Goal: Navigation & Orientation: Find specific page/section

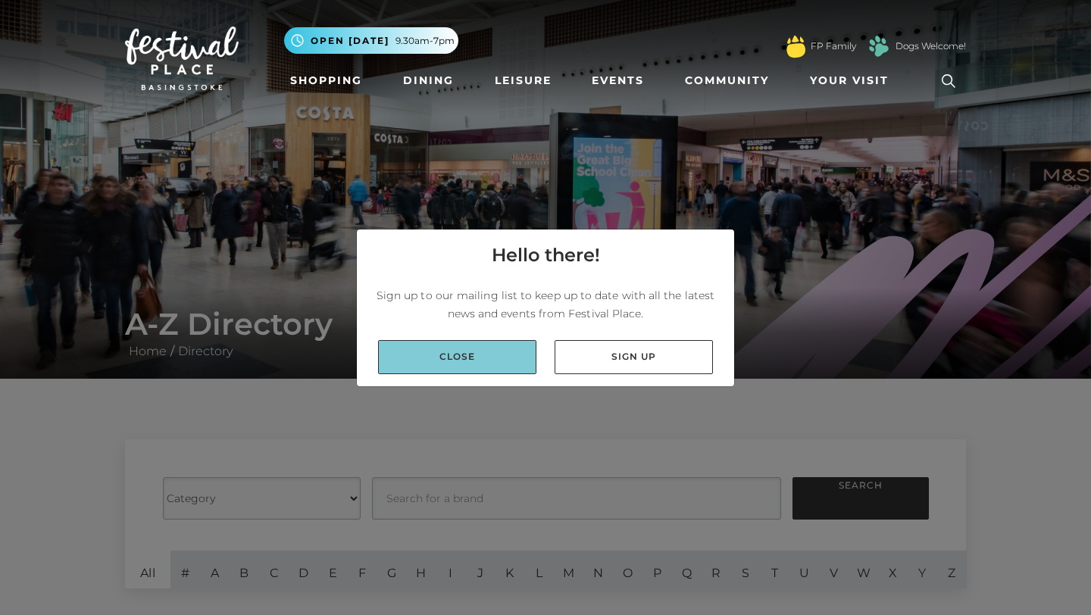
click at [505, 357] on link "Close" at bounding box center [457, 357] width 158 height 34
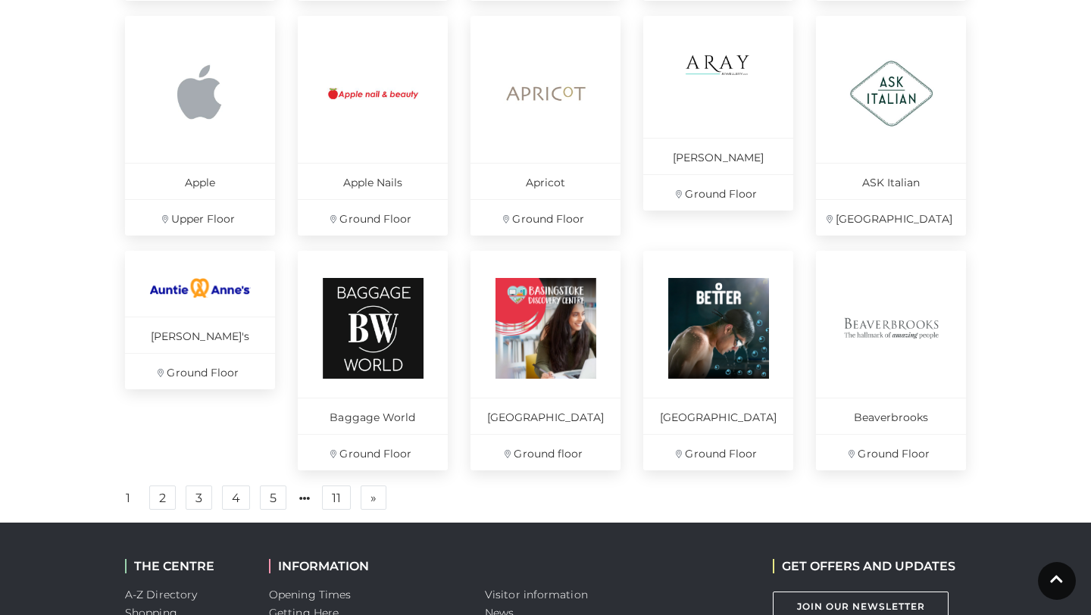
scroll to position [932, 0]
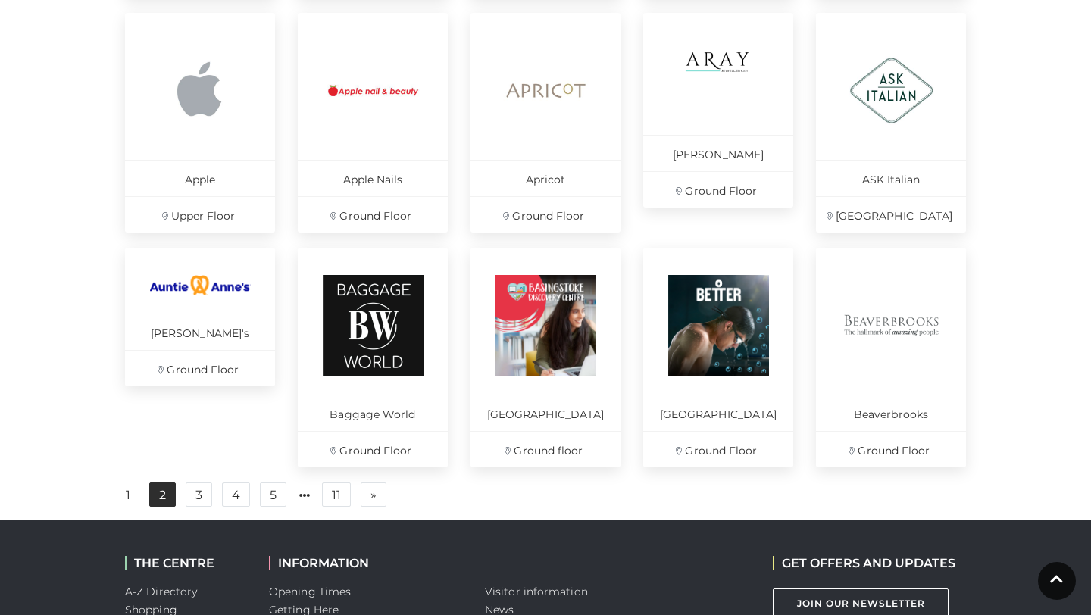
click at [169, 503] on link "2" at bounding box center [162, 495] width 27 height 24
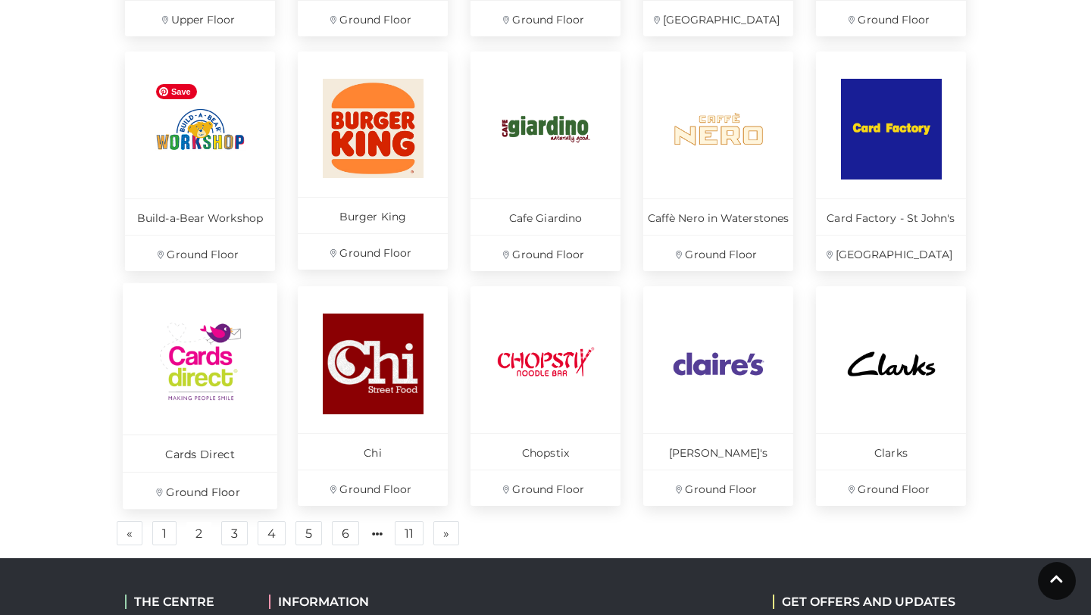
scroll to position [900, 0]
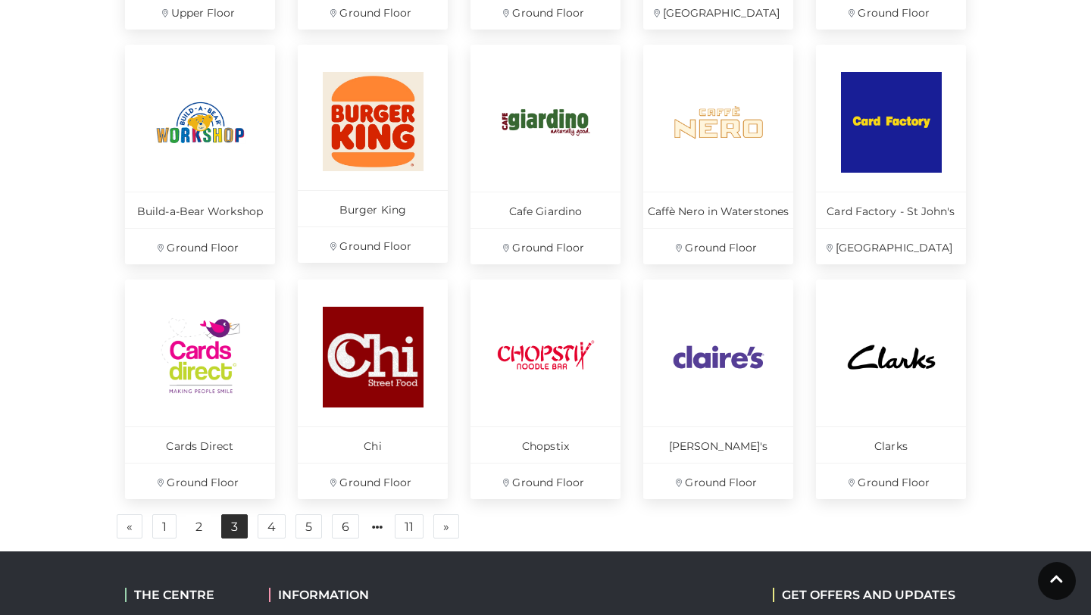
click at [235, 524] on link "3" at bounding box center [234, 527] width 27 height 24
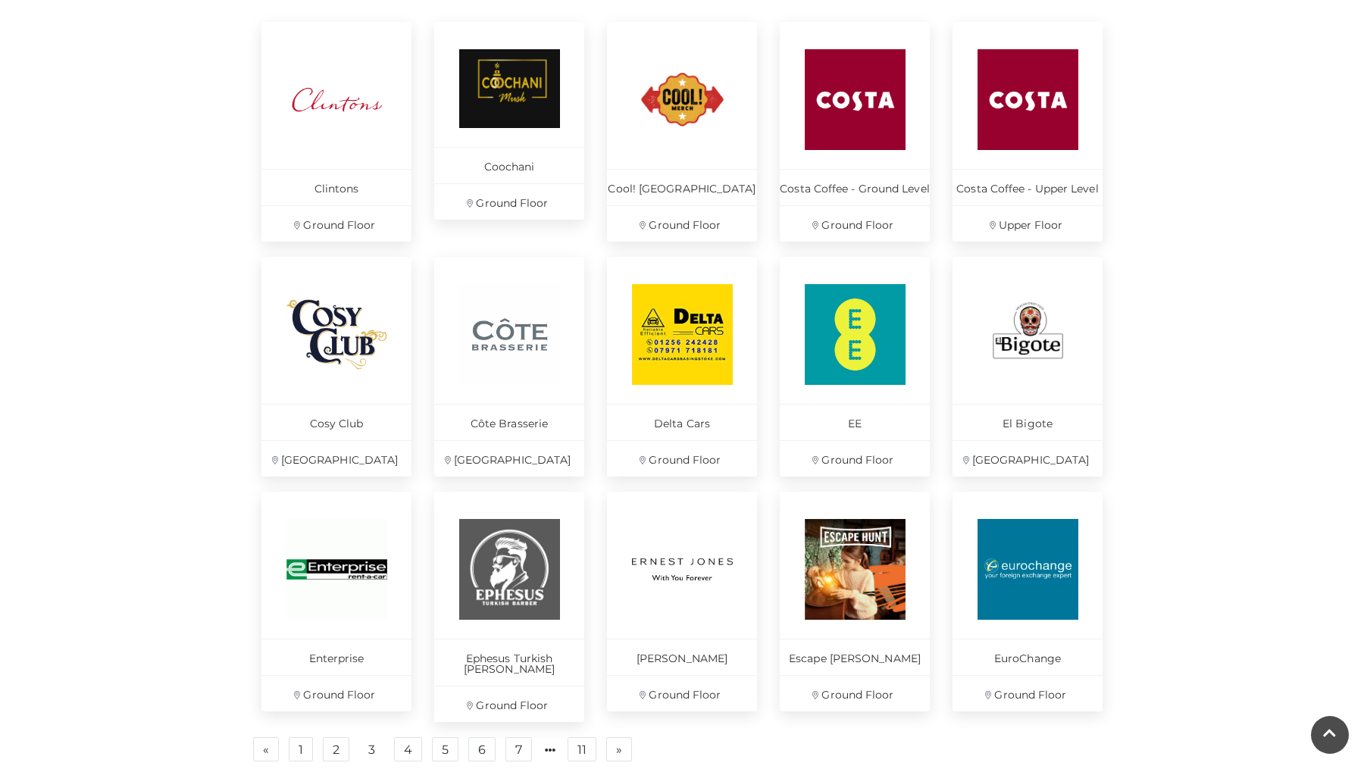
scroll to position [678, 0]
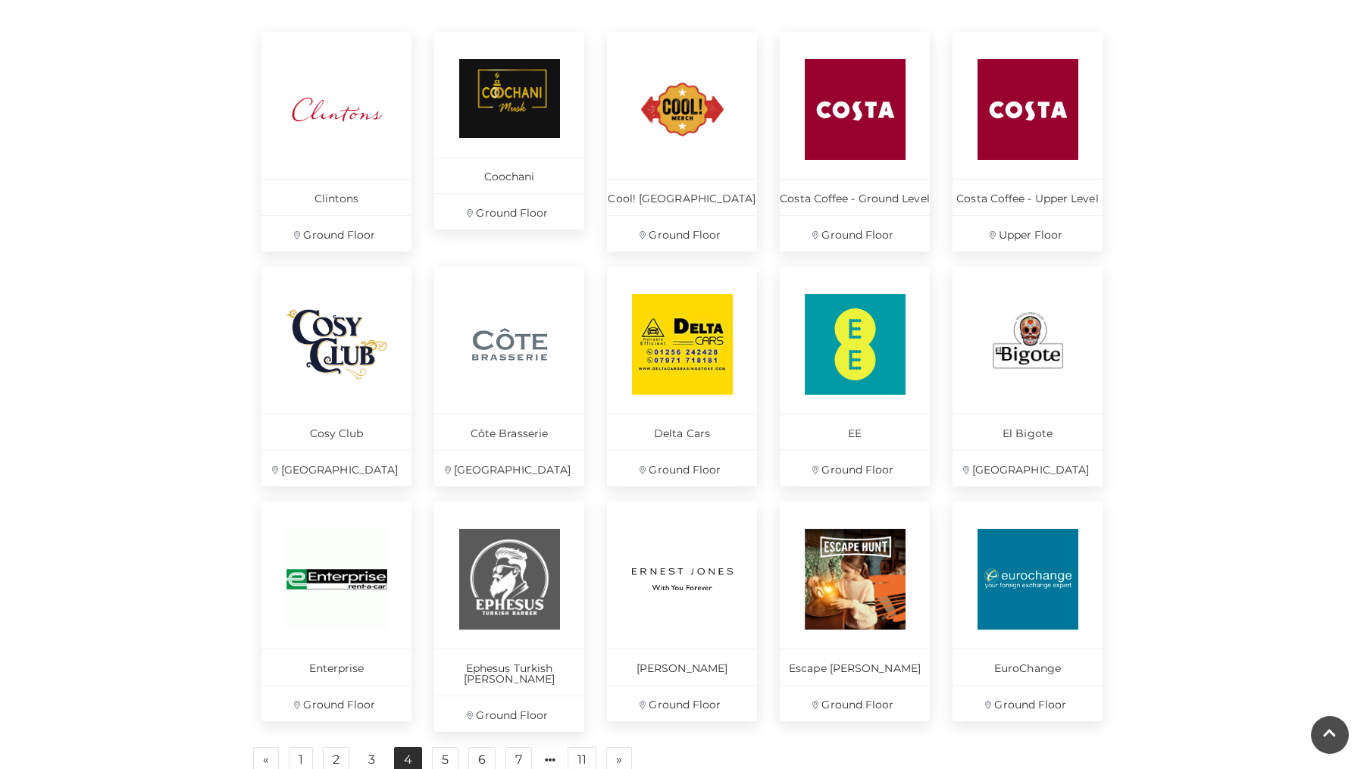
click at [412, 615] on link "4" at bounding box center [408, 759] width 28 height 24
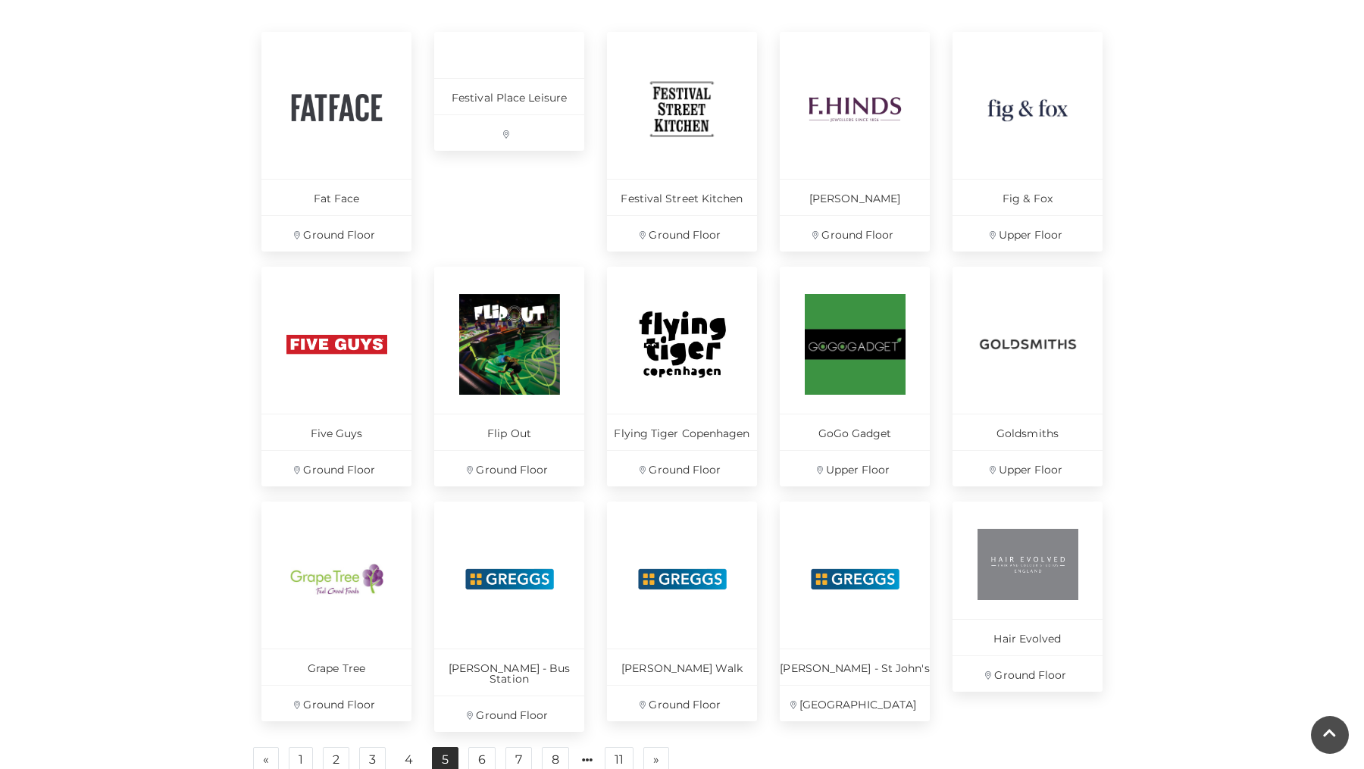
click at [452, 615] on link "5" at bounding box center [445, 759] width 27 height 24
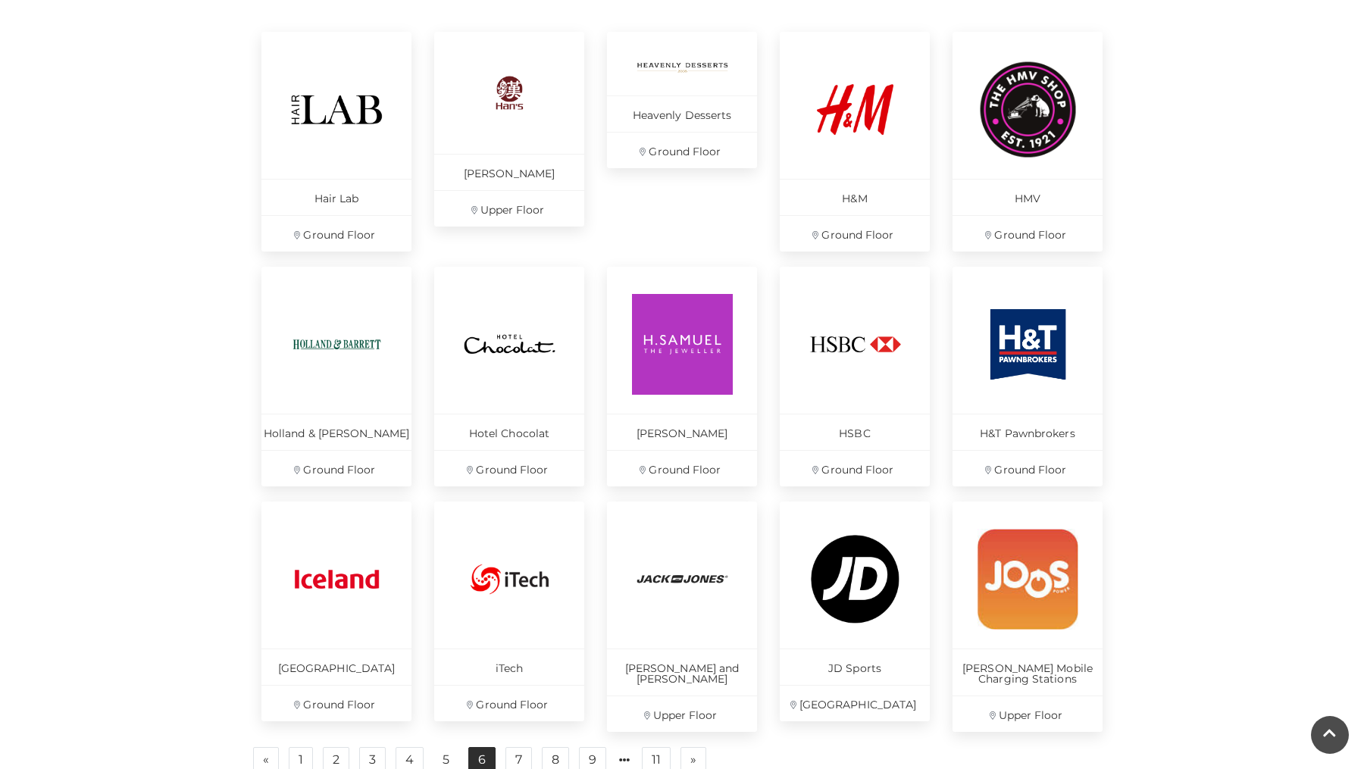
click at [484, 615] on link "6" at bounding box center [481, 759] width 27 height 24
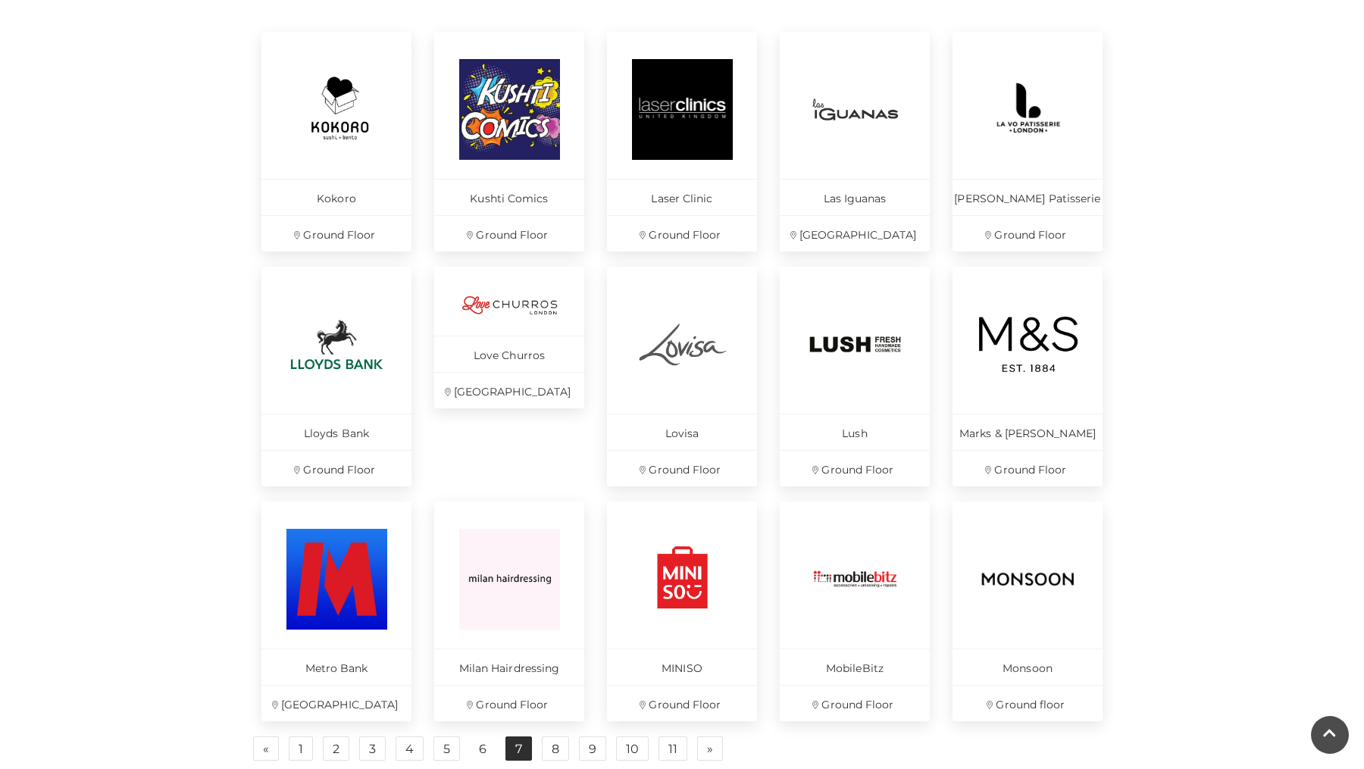
click at [521, 615] on link "7" at bounding box center [518, 749] width 27 height 24
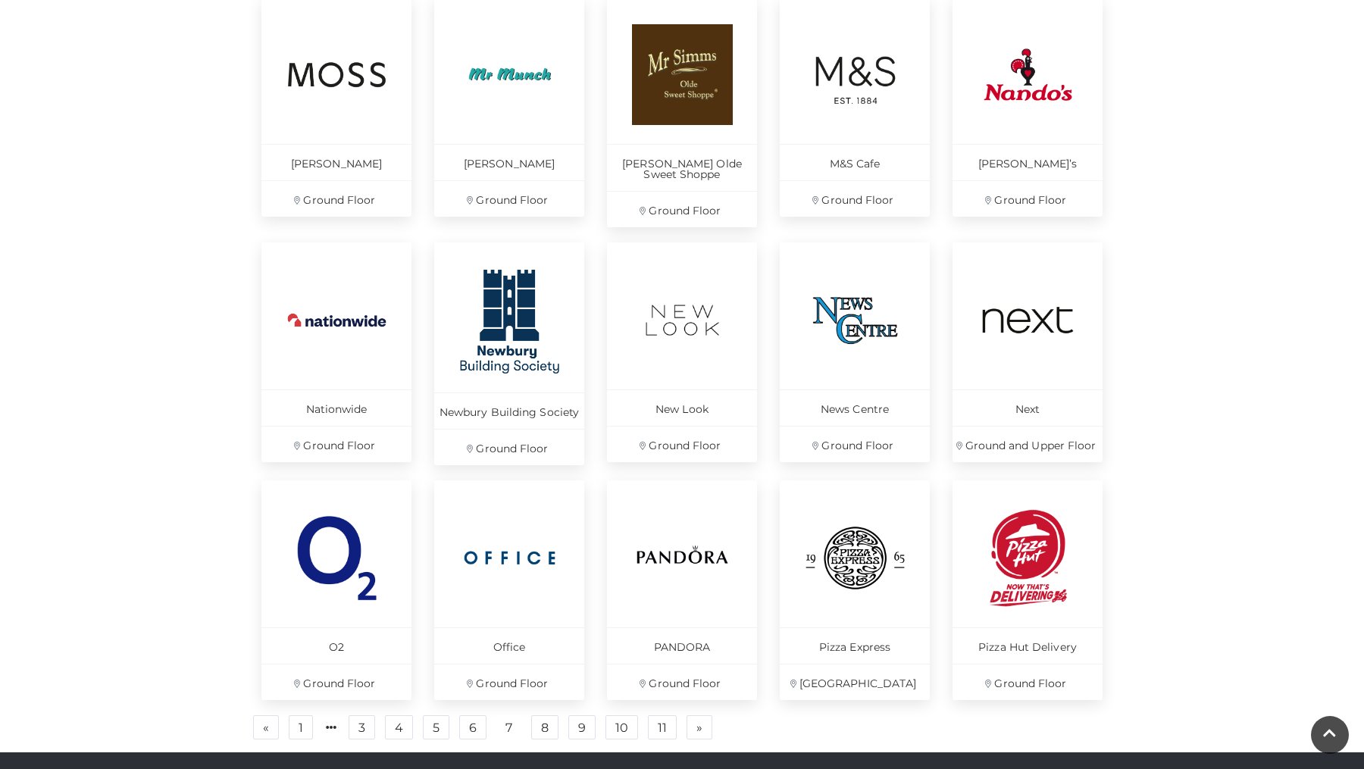
scroll to position [753, 0]
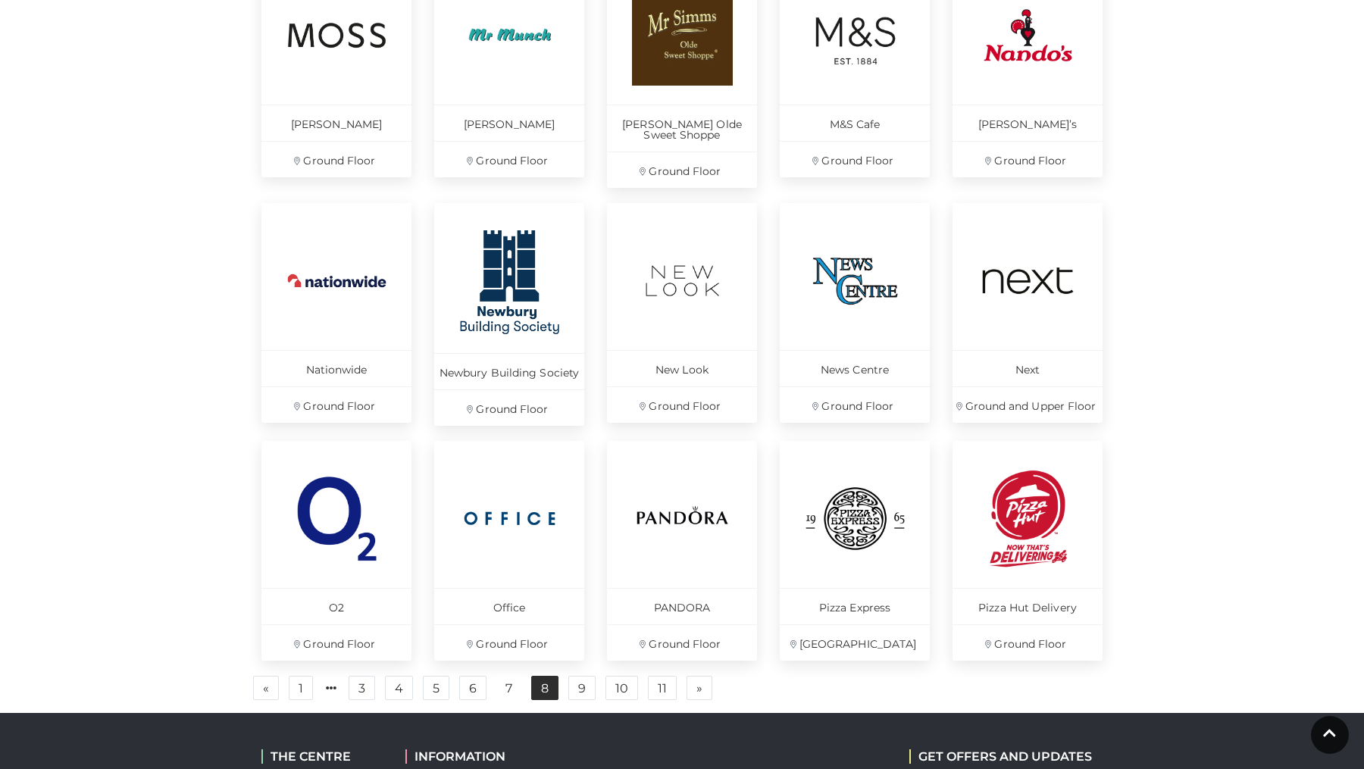
click at [552, 615] on link "8" at bounding box center [544, 688] width 27 height 24
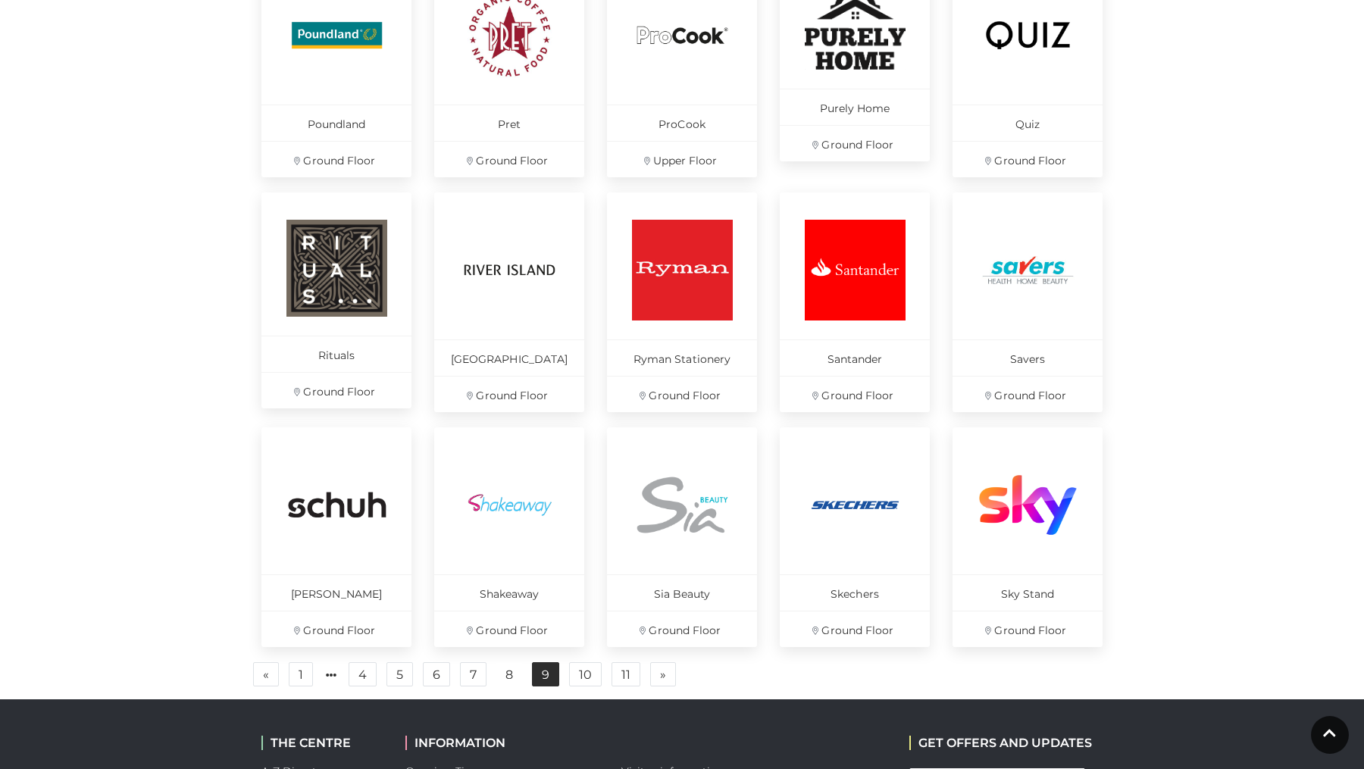
click at [554, 615] on link "9" at bounding box center [545, 674] width 27 height 24
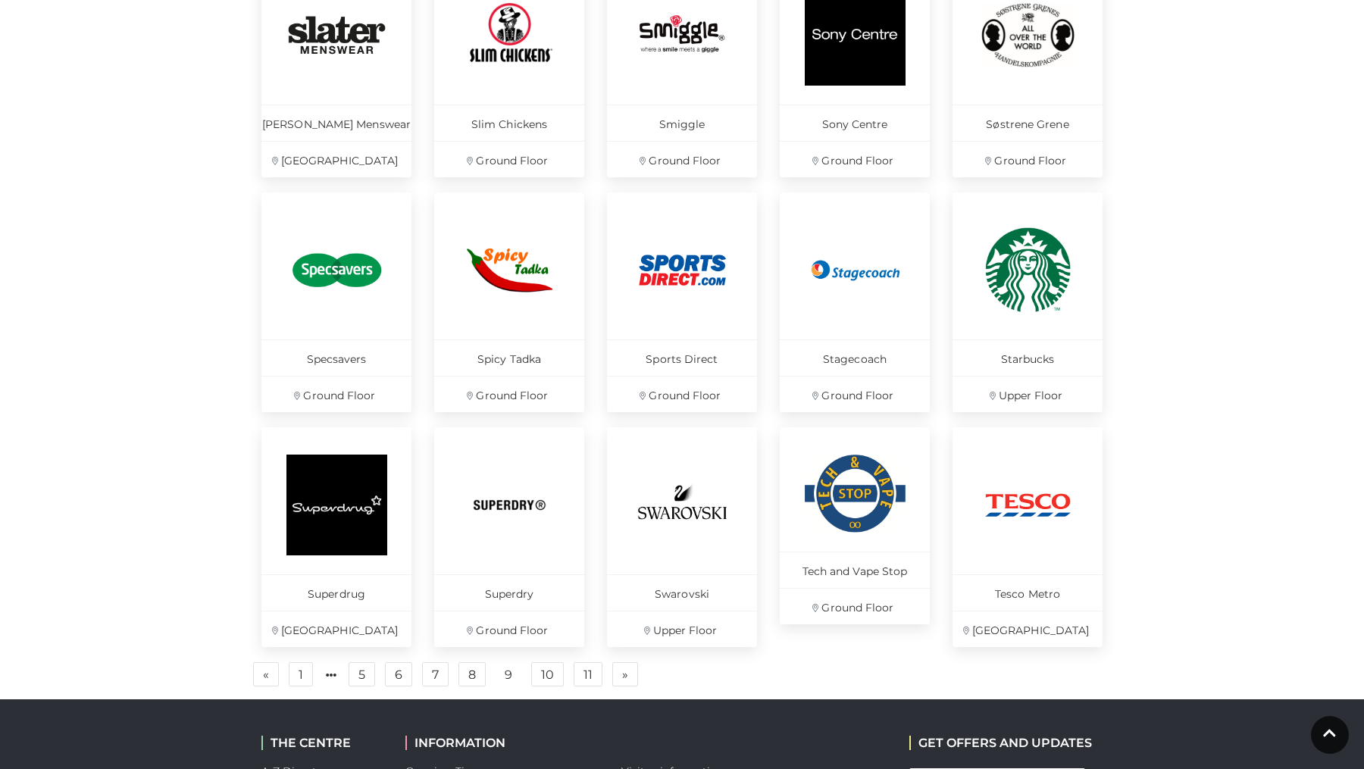
scroll to position [753, 0]
click at [591, 615] on link "11" at bounding box center [588, 674] width 29 height 24
